Goal: Task Accomplishment & Management: Complete application form

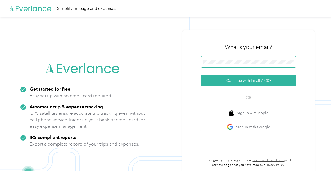
click at [213, 56] on span at bounding box center [248, 61] width 95 height 11
click at [214, 59] on span at bounding box center [248, 61] width 95 height 11
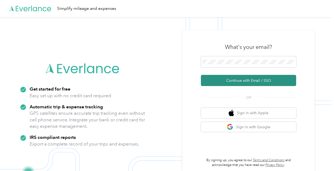
click at [229, 80] on button "Continue with Email / SSO" at bounding box center [248, 80] width 95 height 11
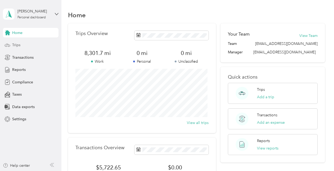
click at [17, 44] on span "Trips" at bounding box center [16, 45] width 8 height 6
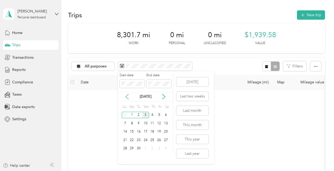
click at [128, 96] on icon at bounding box center [127, 96] width 5 height 5
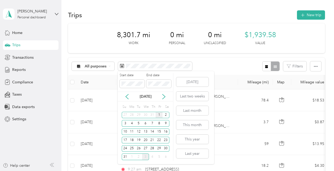
click at [159, 115] on div "1" at bounding box center [159, 115] width 7 height 7
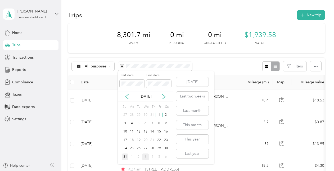
click at [125, 155] on div "31" at bounding box center [125, 156] width 7 height 7
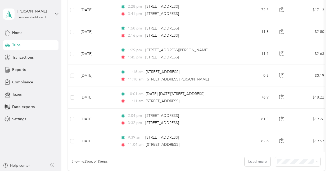
scroll to position [557, 0]
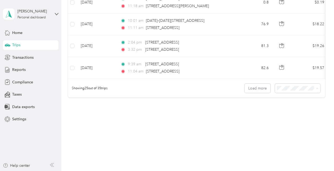
click at [278, 114] on div "100 per load" at bounding box center [297, 117] width 38 height 6
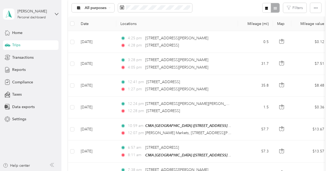
scroll to position [53, 0]
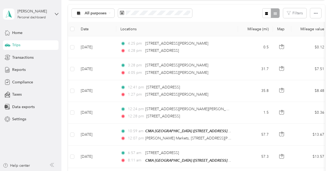
click at [17, 45] on span "Trips" at bounding box center [16, 45] width 8 height 6
click at [20, 33] on span "Home" at bounding box center [17, 33] width 10 height 6
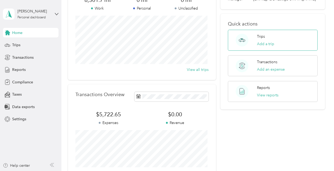
click at [280, 37] on div "Trips Add a trip" at bounding box center [273, 40] width 90 height 21
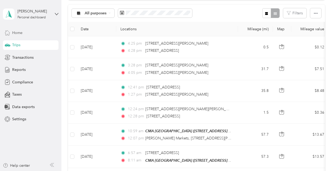
click at [13, 33] on span "Home" at bounding box center [17, 33] width 10 height 6
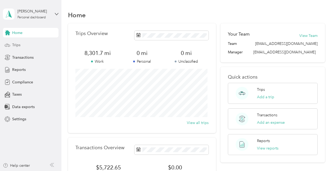
click at [14, 42] on span "Trips" at bounding box center [16, 45] width 8 height 6
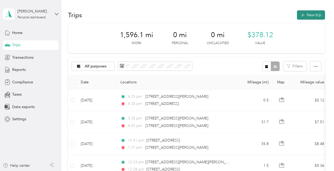
click at [309, 14] on button "New trip" at bounding box center [311, 14] width 28 height 9
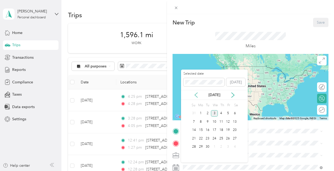
click at [194, 93] on icon at bounding box center [196, 94] width 5 height 5
click at [207, 121] on div "5" at bounding box center [207, 121] width 7 height 7
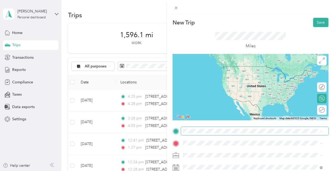
click at [196, 128] on span at bounding box center [255, 131] width 148 height 8
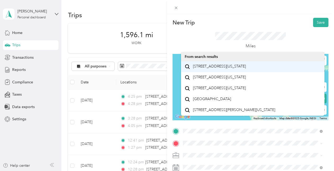
click at [225, 69] on span "[STREET_ADDRESS][US_STATE]" at bounding box center [219, 66] width 53 height 5
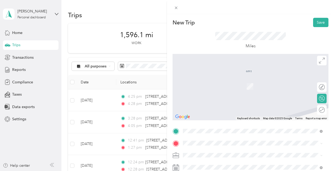
click at [231, 79] on span "[STREET_ADDRESS][US_STATE]" at bounding box center [219, 76] width 53 height 5
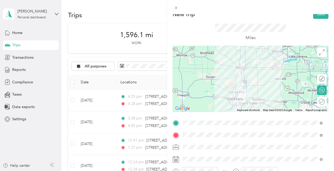
scroll to position [3, 0]
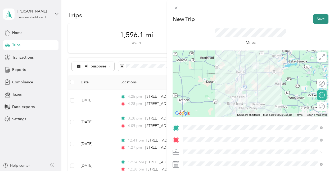
click at [318, 18] on button "Save" at bounding box center [320, 18] width 15 height 9
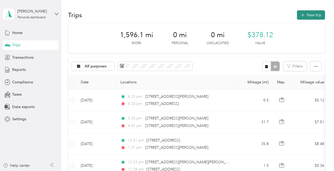
click at [309, 13] on button "New trip" at bounding box center [311, 14] width 28 height 9
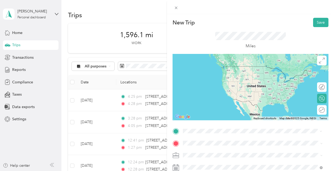
click at [190, 69] on div "[STREET_ADDRESS][US_STATE]" at bounding box center [253, 66] width 136 height 7
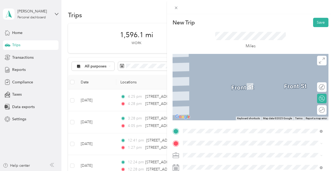
click at [213, 81] on li "[STREET_ADDRESS][US_STATE]" at bounding box center [253, 75] width 144 height 11
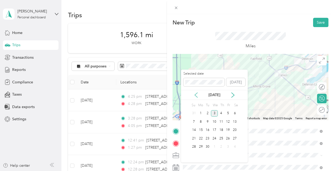
click at [197, 93] on icon at bounding box center [196, 94] width 3 height 5
click at [208, 121] on div "5" at bounding box center [207, 121] width 7 height 7
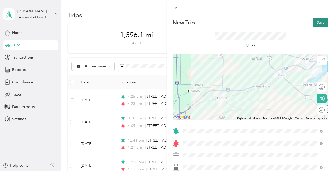
click at [318, 23] on button "Save" at bounding box center [320, 22] width 15 height 9
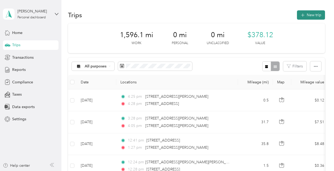
click at [313, 13] on button "New trip" at bounding box center [311, 14] width 28 height 9
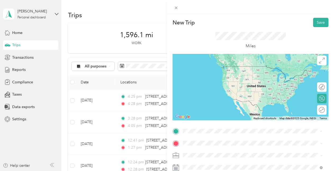
click at [225, 89] on span "[STREET_ADDRESS][US_STATE]" at bounding box center [219, 86] width 53 height 5
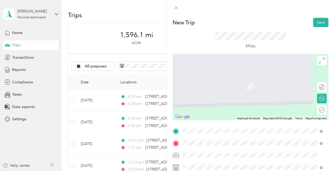
click at [212, 79] on span "[STREET_ADDRESS][US_STATE]" at bounding box center [219, 78] width 53 height 5
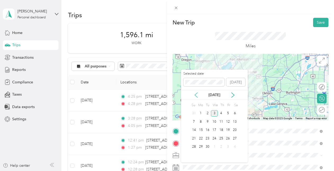
click at [195, 94] on icon at bounding box center [196, 94] width 5 height 5
click at [207, 119] on div "5" at bounding box center [207, 121] width 7 height 7
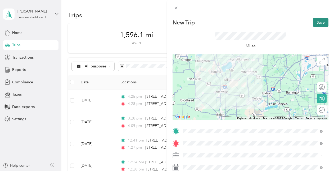
click at [315, 21] on button "Save" at bounding box center [320, 22] width 15 height 9
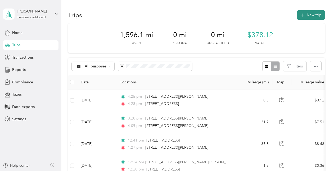
click at [312, 14] on button "New trip" at bounding box center [311, 14] width 28 height 9
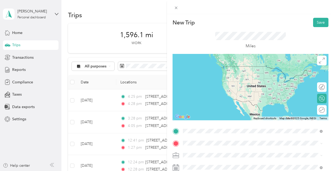
click at [205, 69] on span "[STREET_ADDRESS][US_STATE]" at bounding box center [219, 66] width 53 height 5
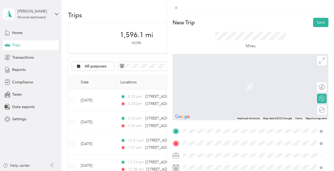
click at [205, 131] on span "[STREET_ADDRESS][US_STATE][US_STATE]" at bounding box center [229, 128] width 72 height 5
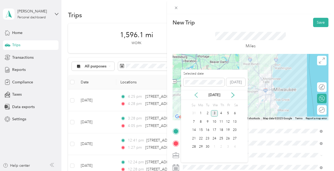
click at [195, 93] on icon at bounding box center [196, 94] width 5 height 5
click at [206, 119] on div "5" at bounding box center [207, 121] width 7 height 7
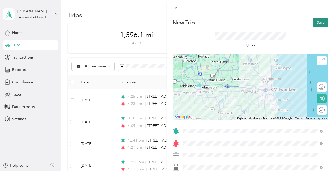
click at [315, 20] on button "Save" at bounding box center [320, 22] width 15 height 9
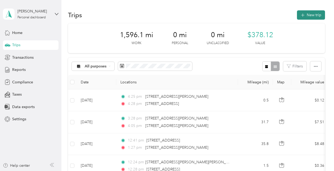
click at [305, 17] on button "New trip" at bounding box center [311, 14] width 28 height 9
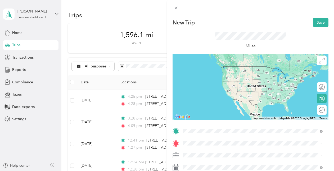
click at [212, 68] on span "[STREET_ADDRESS][US_STATE][US_STATE]" at bounding box center [229, 66] width 72 height 5
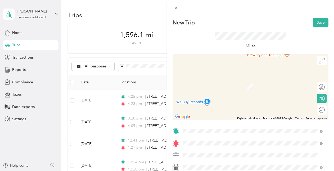
click at [208, 101] on span "[STREET_ADDRESS][US_STATE]" at bounding box center [219, 98] width 53 height 5
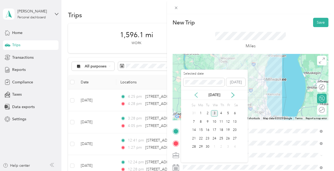
click at [196, 93] on icon at bounding box center [196, 94] width 5 height 5
click at [208, 121] on div "5" at bounding box center [207, 121] width 7 height 7
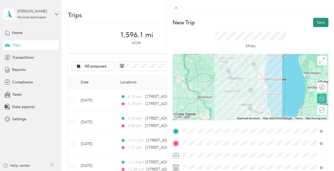
click at [319, 21] on button "Save" at bounding box center [320, 22] width 15 height 9
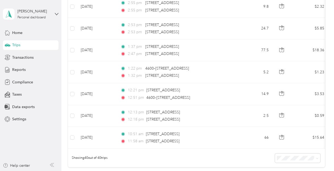
scroll to position [819, 0]
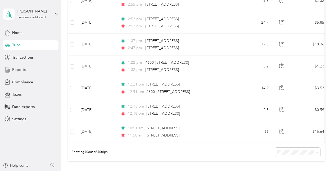
click at [14, 69] on span "Reports" at bounding box center [19, 70] width 14 height 6
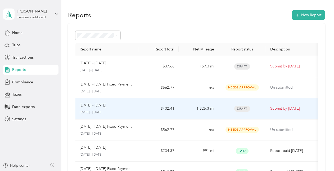
click at [117, 105] on div "[DATE] - [DATE]" at bounding box center [107, 105] width 55 height 6
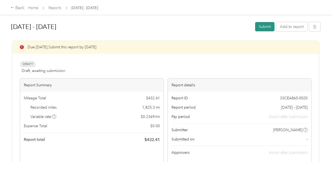
click at [263, 25] on button "Submit" at bounding box center [264, 26] width 19 height 9
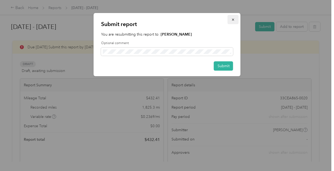
click at [234, 19] on icon "button" at bounding box center [233, 20] width 2 height 2
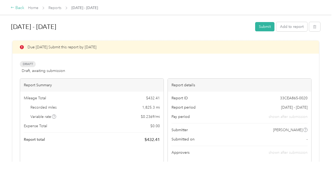
click at [16, 6] on div "Back" at bounding box center [18, 8] width 14 height 6
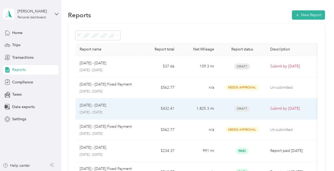
click at [110, 106] on div "[DATE] - [DATE]" at bounding box center [107, 105] width 55 height 6
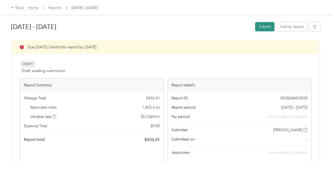
click at [267, 23] on button "Submit" at bounding box center [264, 26] width 19 height 9
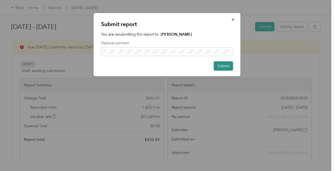
click at [224, 66] on button "Submit" at bounding box center [223, 65] width 19 height 9
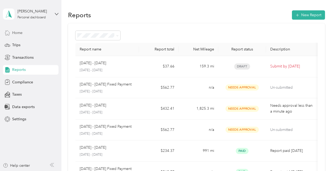
click at [16, 33] on span "Home" at bounding box center [17, 33] width 10 height 6
